Goal: Navigation & Orientation: Understand site structure

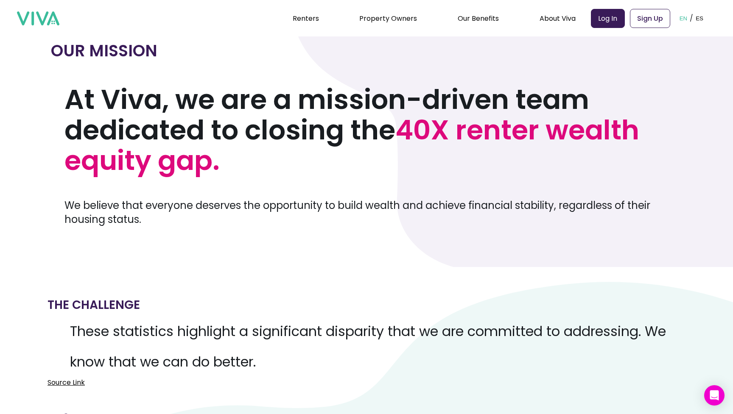
scroll to position [17, 0]
click at [189, 201] on p "We believe that everyone deserves the opportunity to build wealth and achieve f…" at bounding box center [372, 212] width 617 height 28
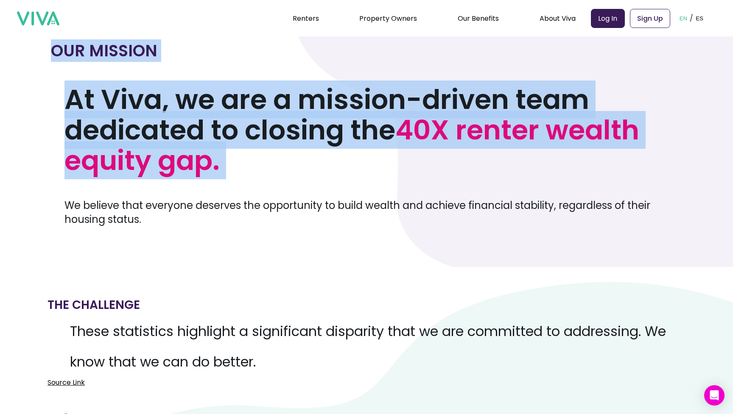
click at [200, 204] on p "We believe that everyone deserves the opportunity to build wealth and achieve f…" at bounding box center [372, 212] width 617 height 28
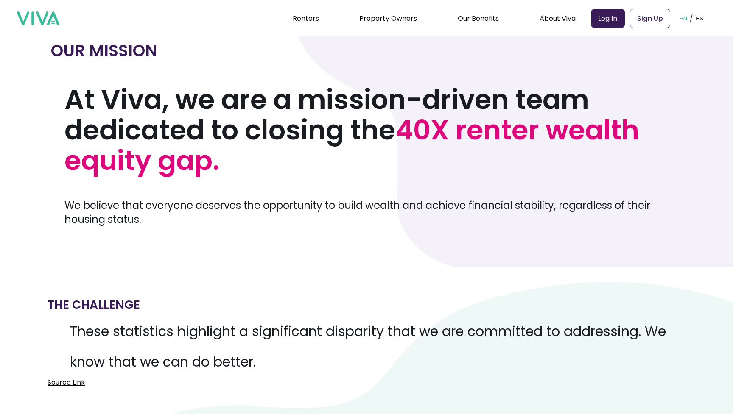
click at [200, 204] on p "We believe that everyone deserves the opportunity to build wealth and achieve f…" at bounding box center [372, 212] width 617 height 28
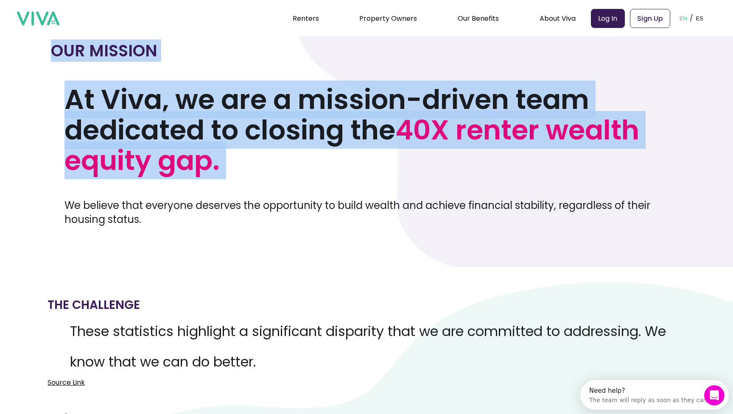
click at [211, 202] on p "We believe that everyone deserves the opportunity to build wealth and achieve f…" at bounding box center [372, 212] width 617 height 28
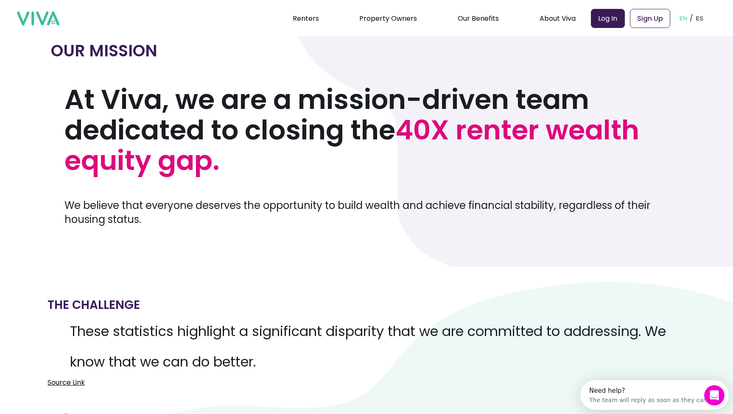
click at [211, 202] on p "We believe that everyone deserves the opportunity to build wealth and achieve f…" at bounding box center [372, 212] width 617 height 28
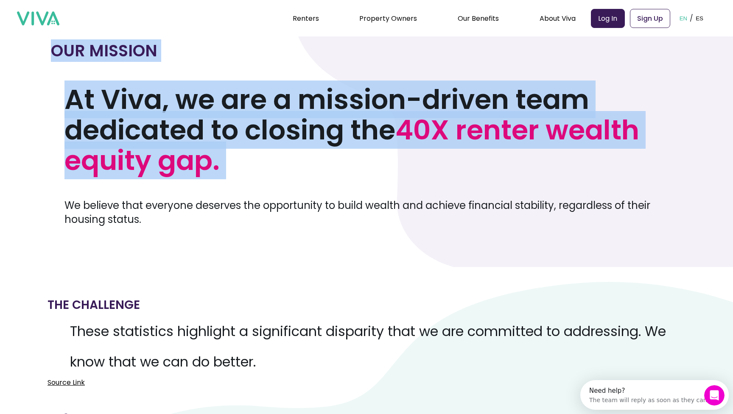
click at [216, 209] on p "We believe that everyone deserves the opportunity to build wealth and achieve f…" at bounding box center [372, 212] width 617 height 28
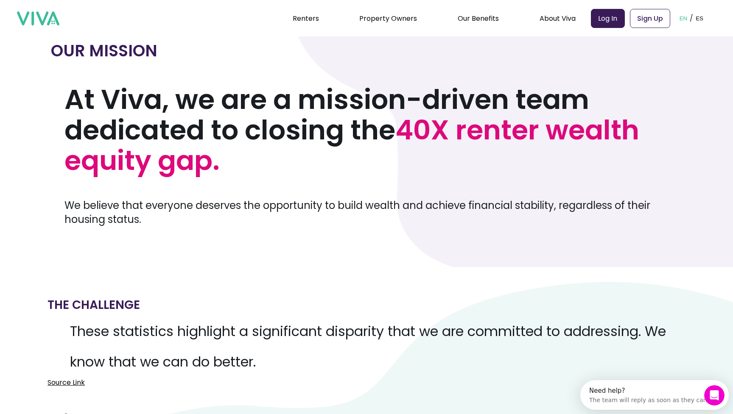
click at [216, 209] on p "We believe that everyone deserves the opportunity to build wealth and achieve f…" at bounding box center [372, 212] width 617 height 28
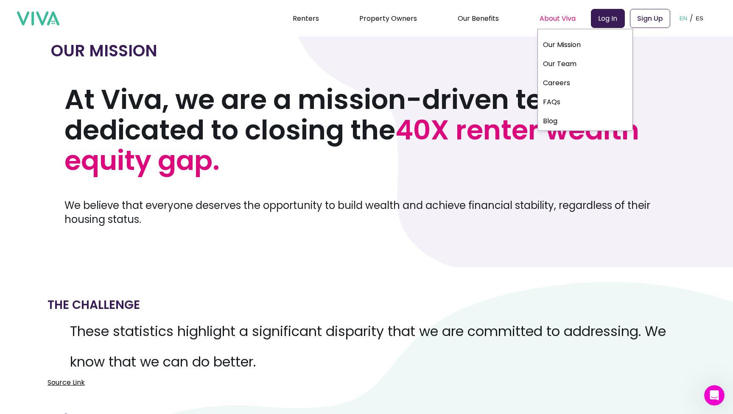
click at [564, 16] on div "About Viva" at bounding box center [557, 18] width 36 height 21
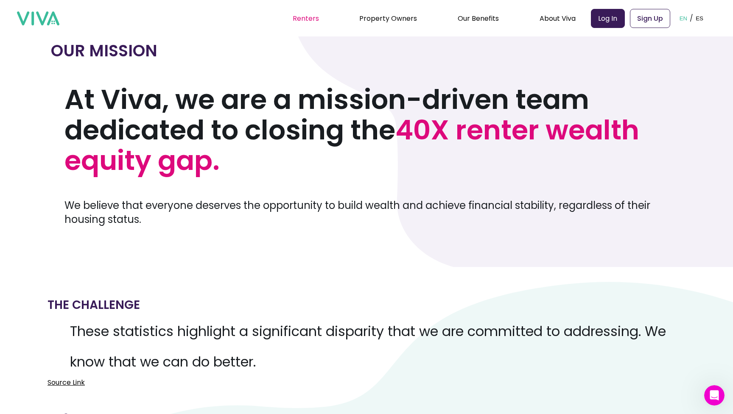
click at [304, 17] on link "Renters" at bounding box center [306, 19] width 26 height 10
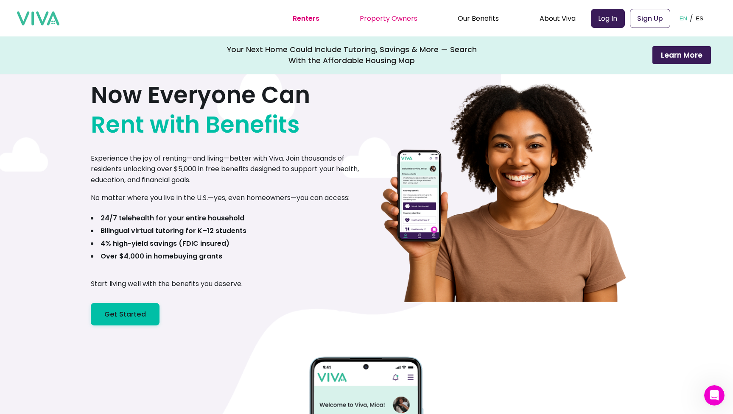
click at [385, 21] on link "Property Owners" at bounding box center [388, 19] width 58 height 10
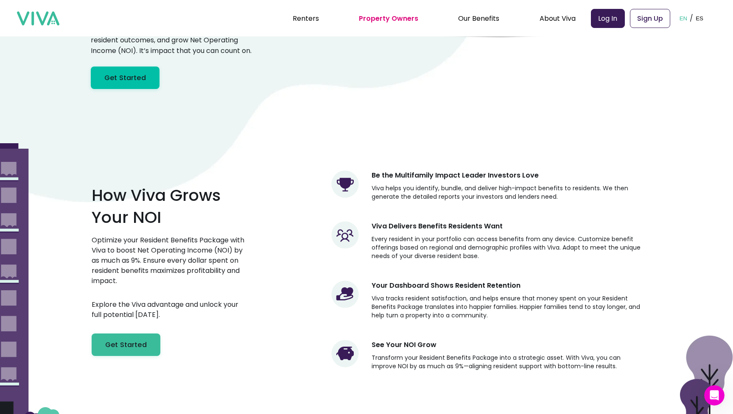
scroll to position [228, 0]
